Goal: Task Accomplishment & Management: Use online tool/utility

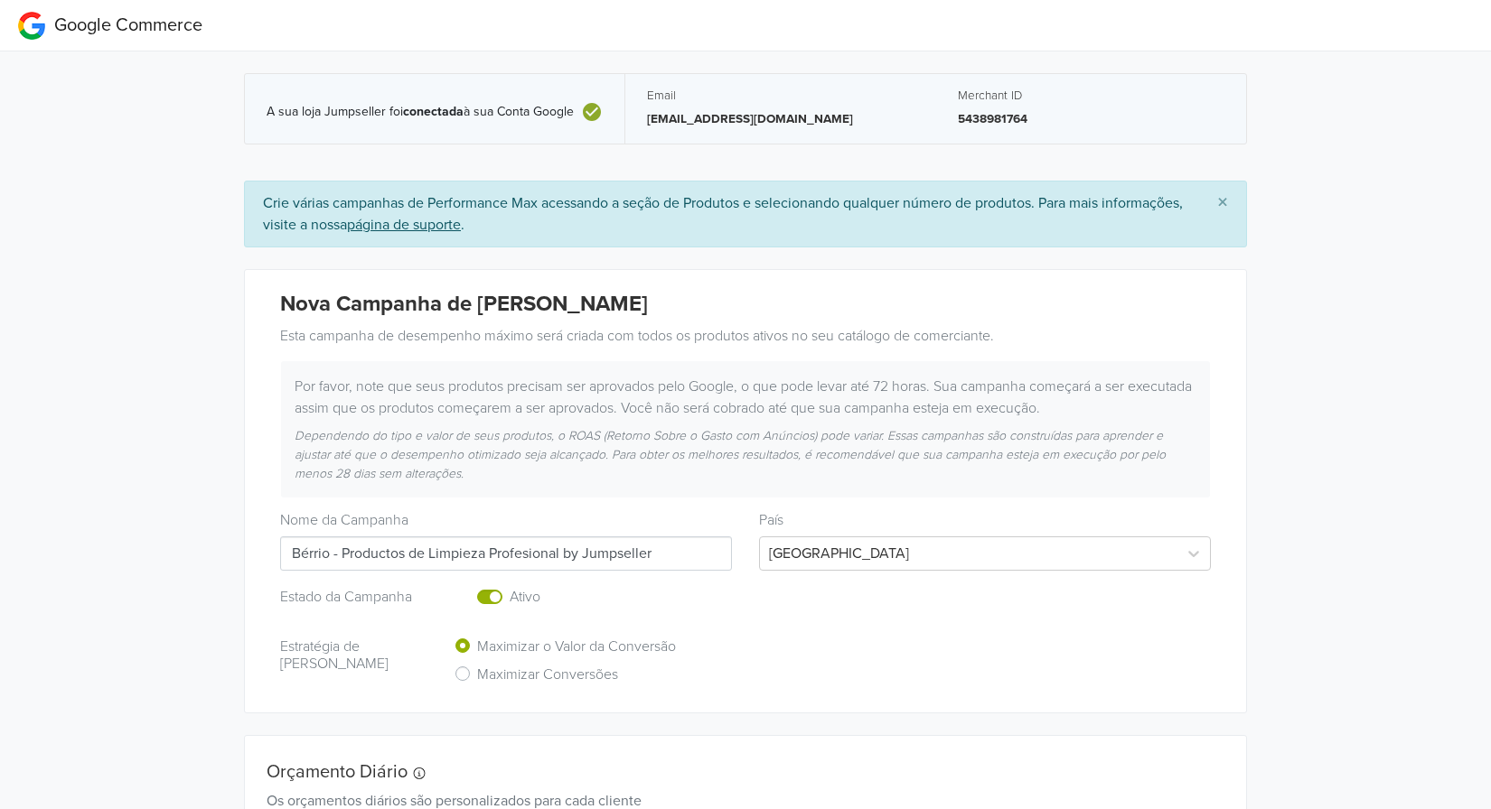
click at [299, 97] on div "A sua loja Jumpseller foi conectada à sua Conta Google" at bounding box center [435, 108] width 336 height 29
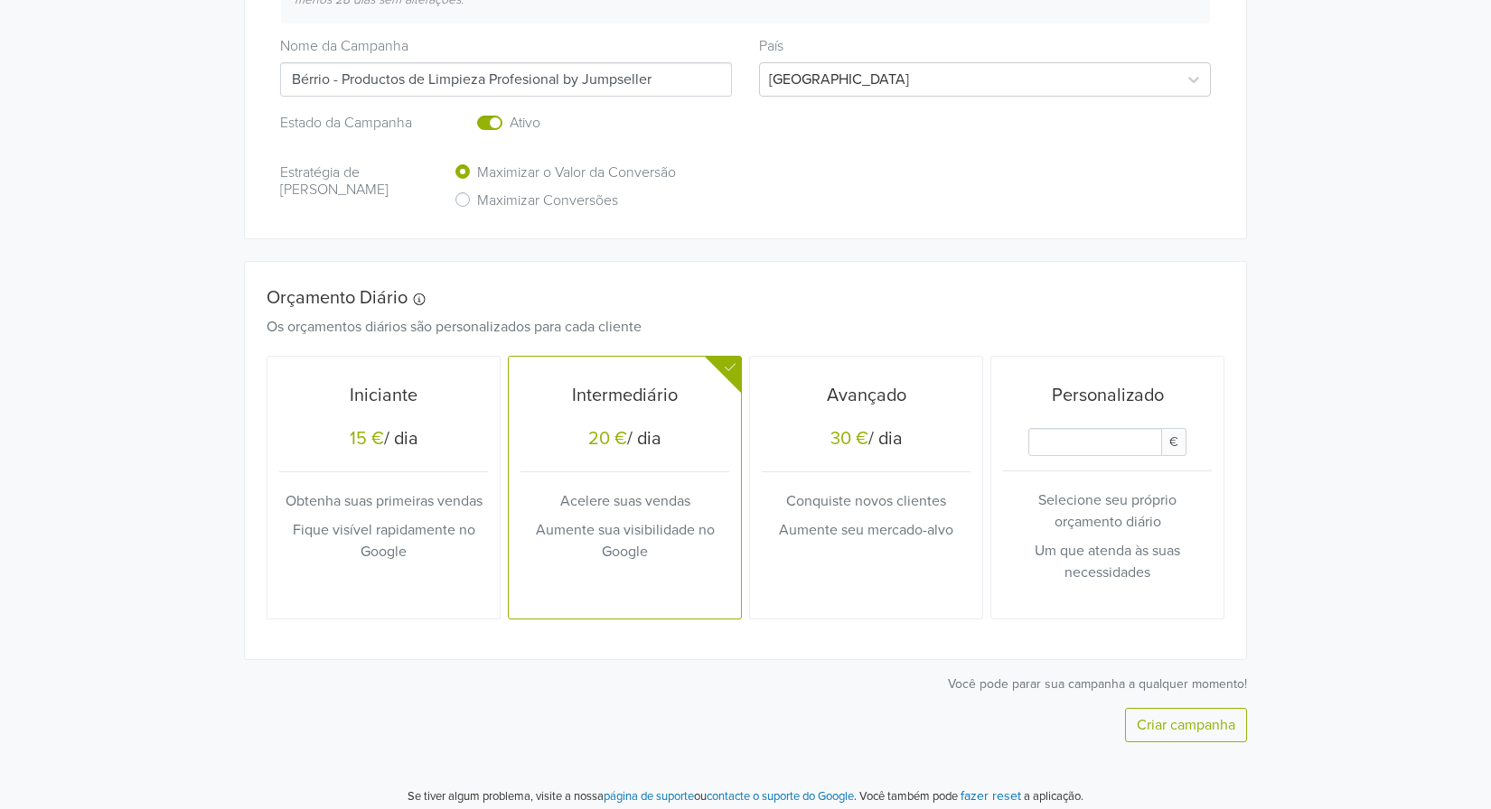
scroll to position [486, 0]
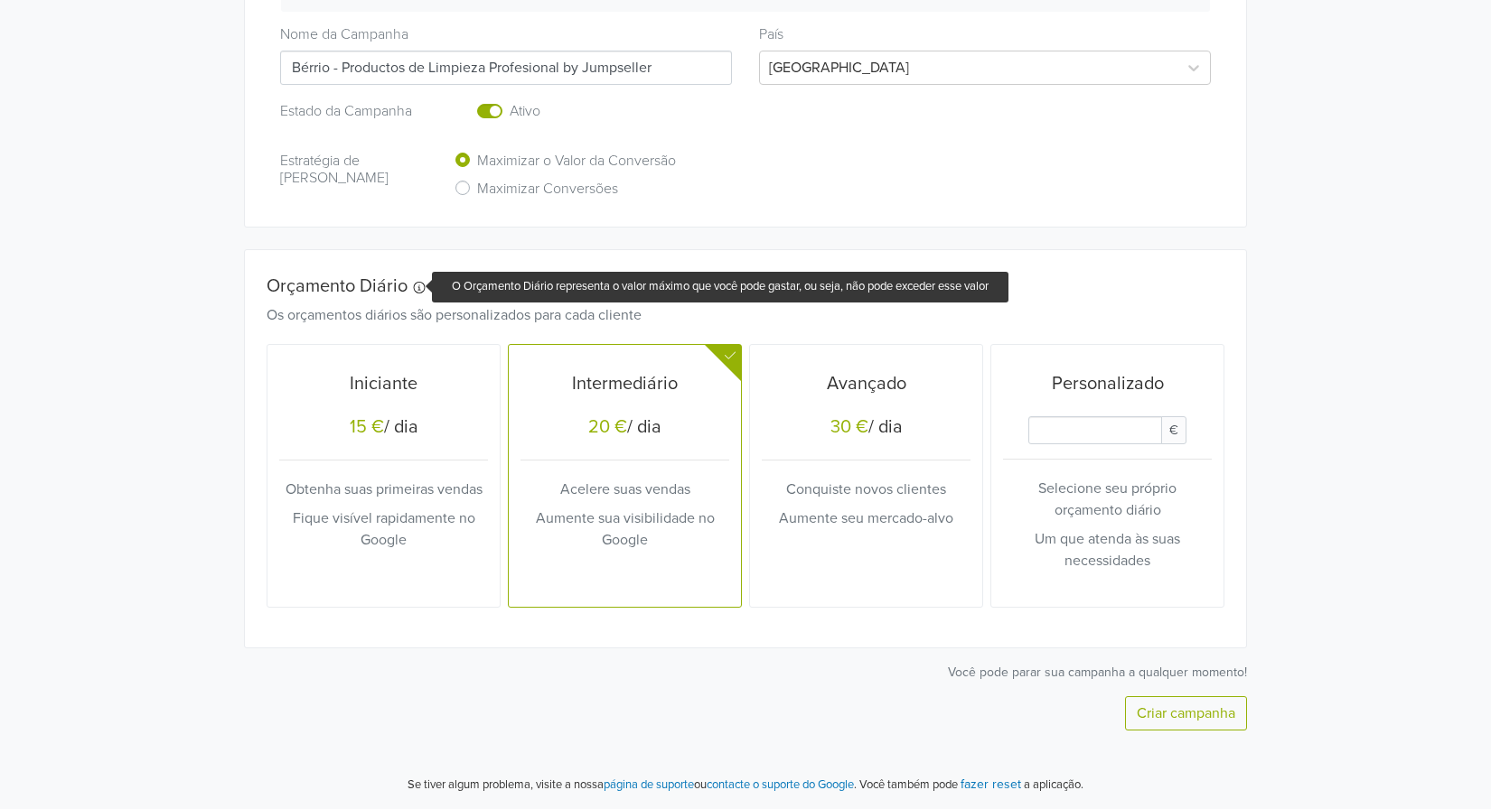
click at [420, 287] on icon at bounding box center [419, 288] width 14 height 12
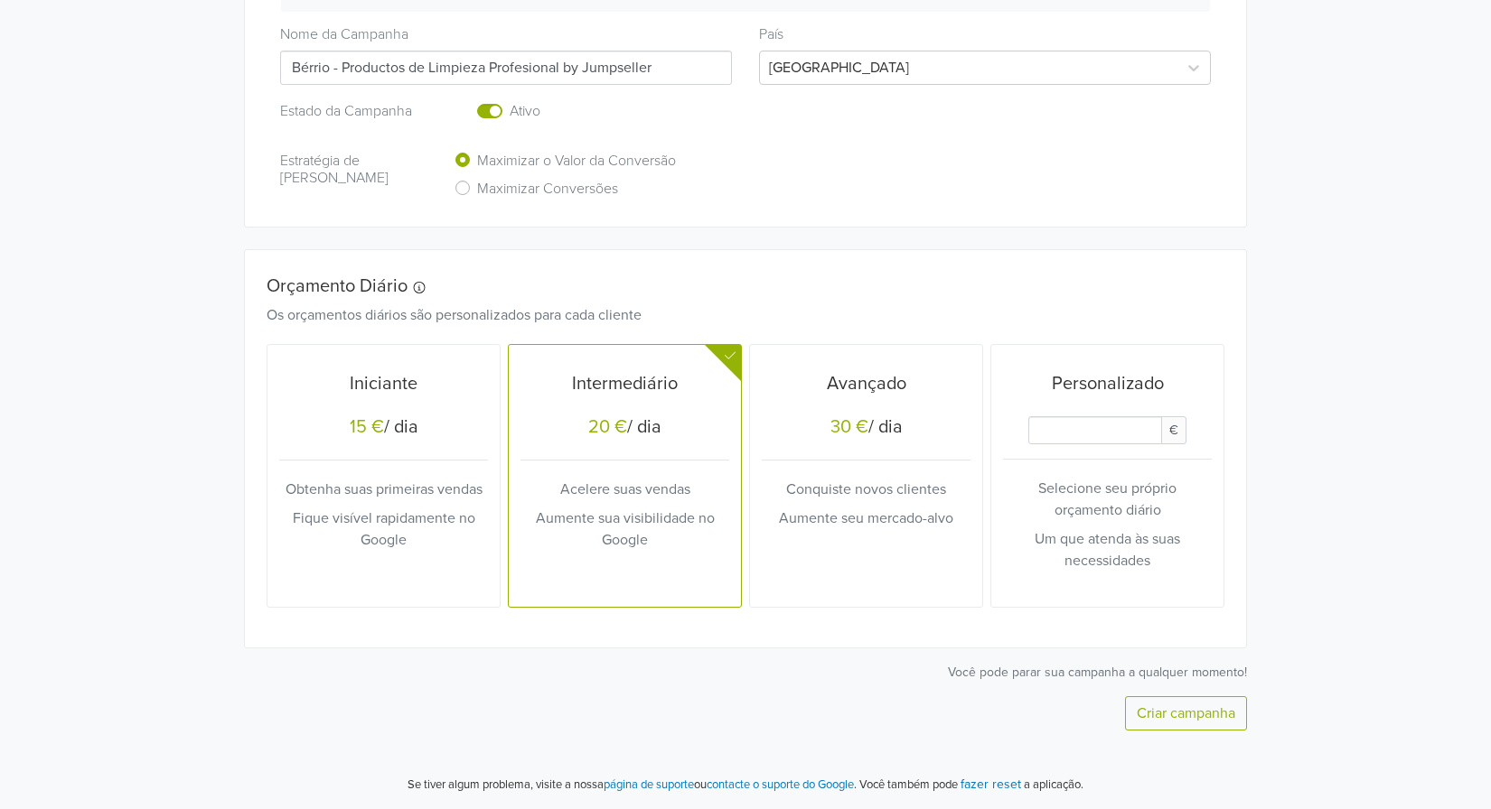
click at [161, 312] on div "A sua loja Jumpseller foi conectada à sua Conta Google Email [EMAIL_ADDRESS][DO…" at bounding box center [745, 187] width 1518 height 1244
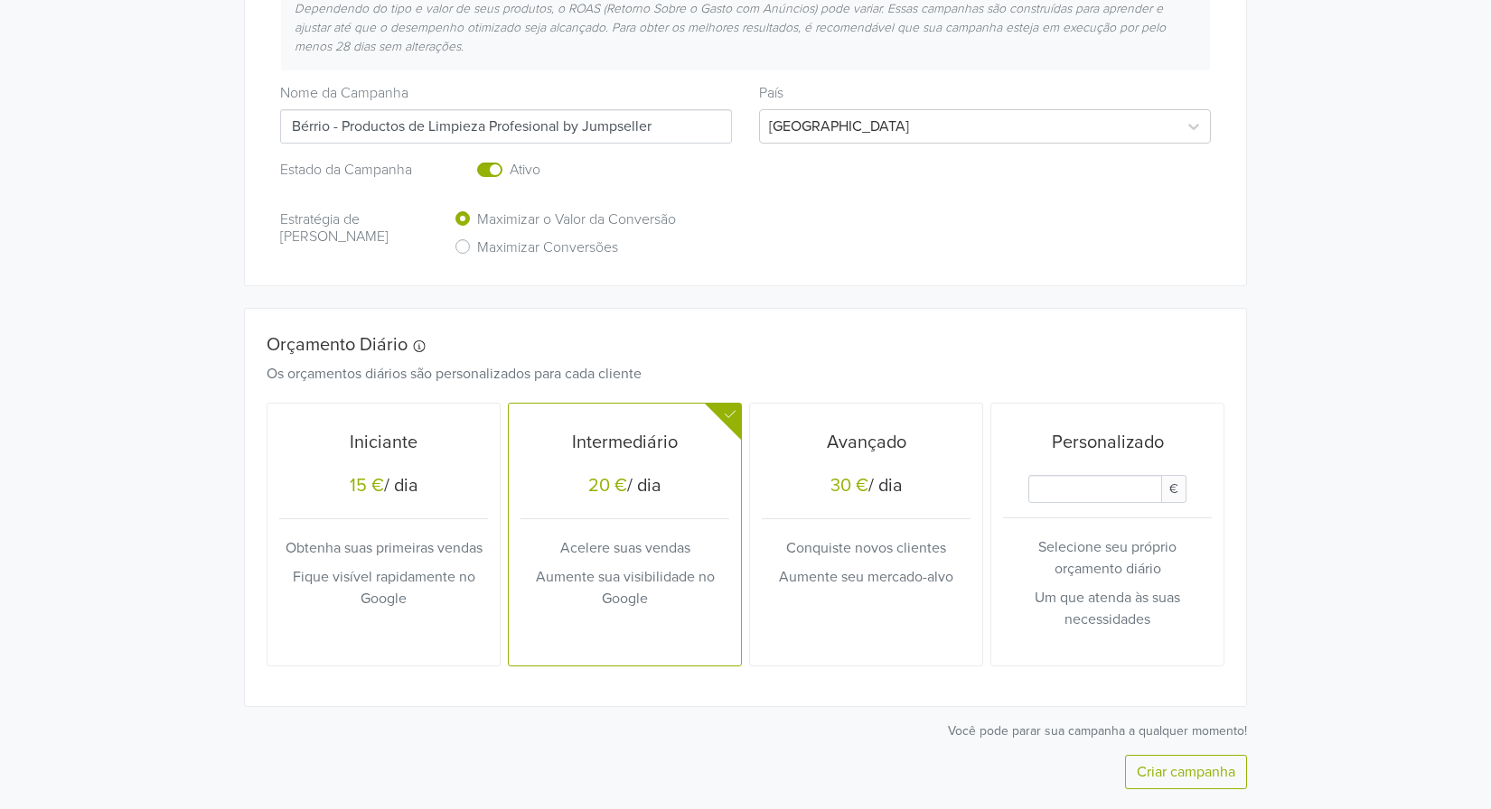
scroll to position [486, 0]
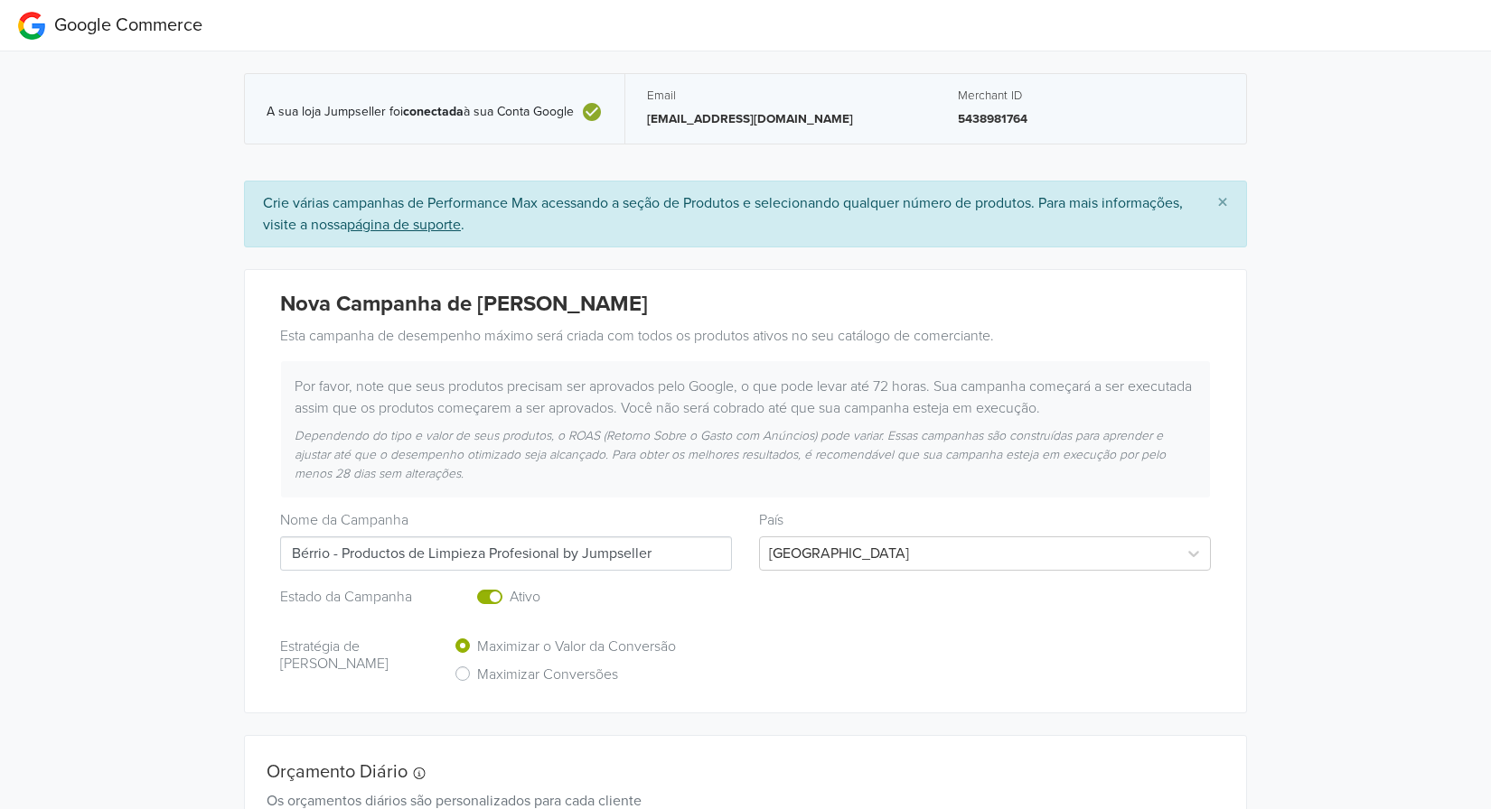
click at [704, 116] on p "[EMAIL_ADDRESS][DOMAIN_NAME]" at bounding box center [780, 119] width 267 height 18
click at [772, 108] on div "Email rscarvalho04@gmail.com" at bounding box center [780, 109] width 267 height 41
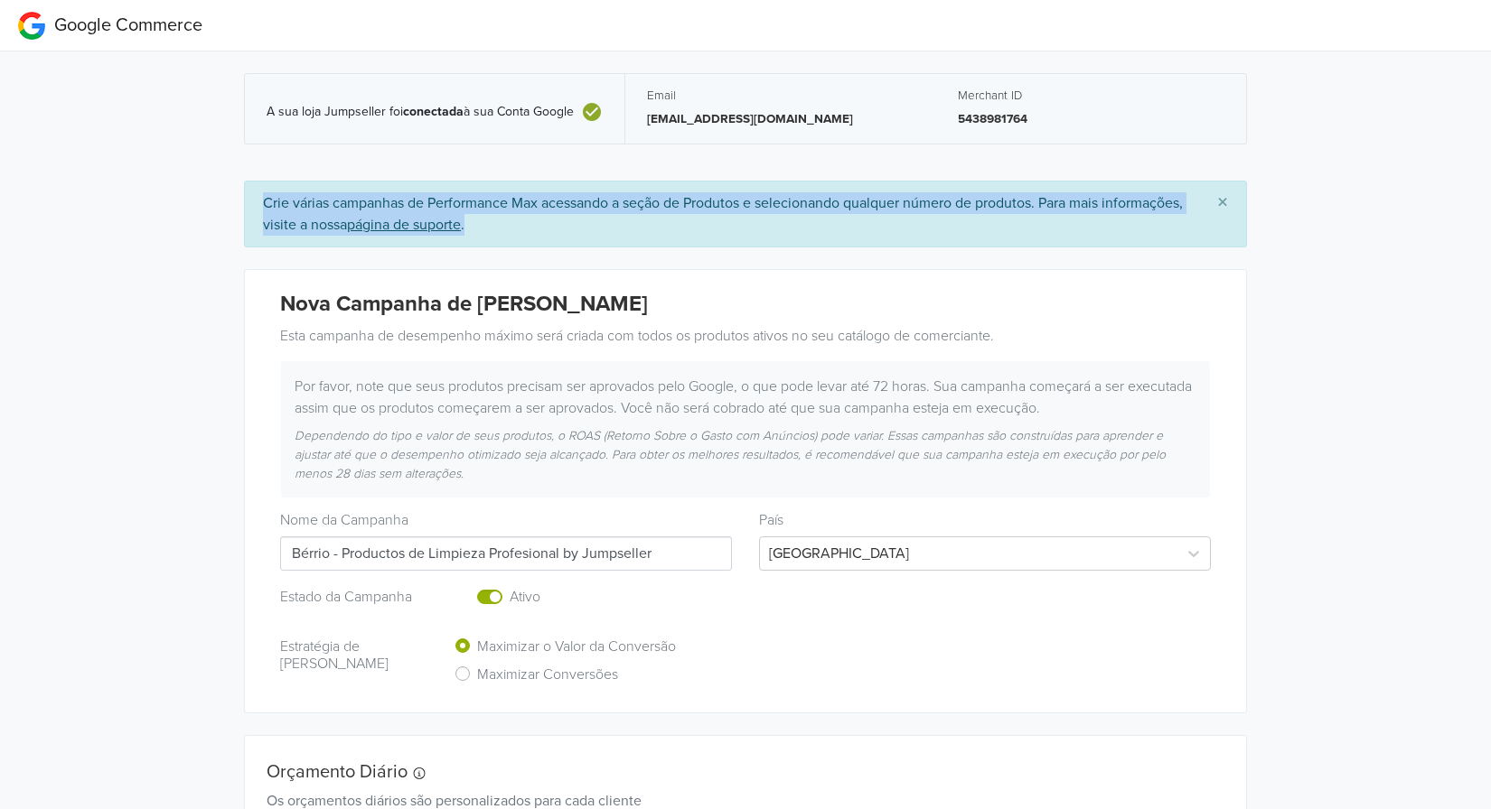
drag, startPoint x: 255, startPoint y: 200, endPoint x: 559, endPoint y: 220, distance: 305.1
click at [559, 220] on div "Crie várias campanhas de Performance Max acessando a seção de Produtos e seleci…" at bounding box center [745, 214] width 1003 height 67
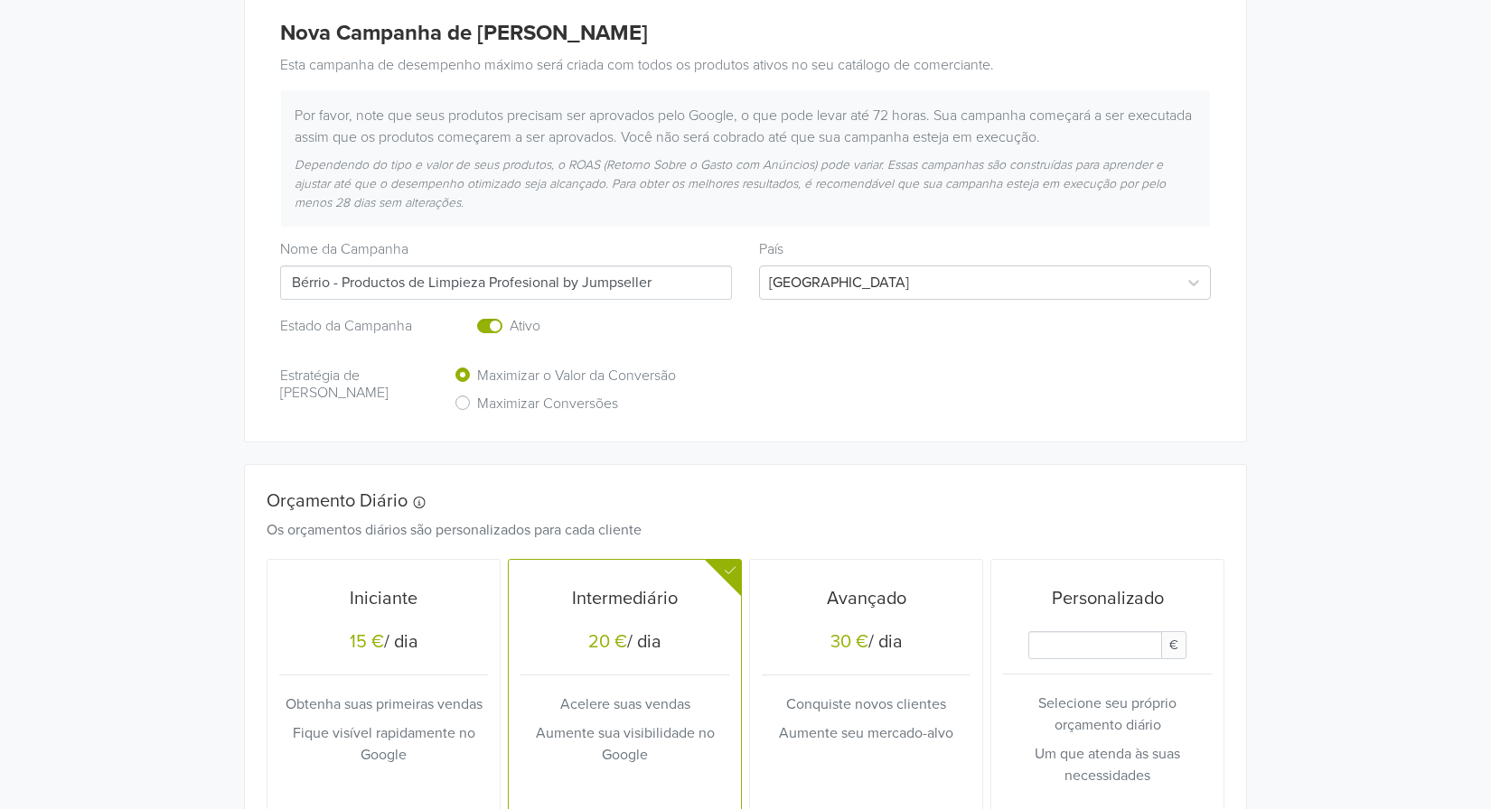
scroll to position [486, 0]
